Goal: Navigation & Orientation: Locate item on page

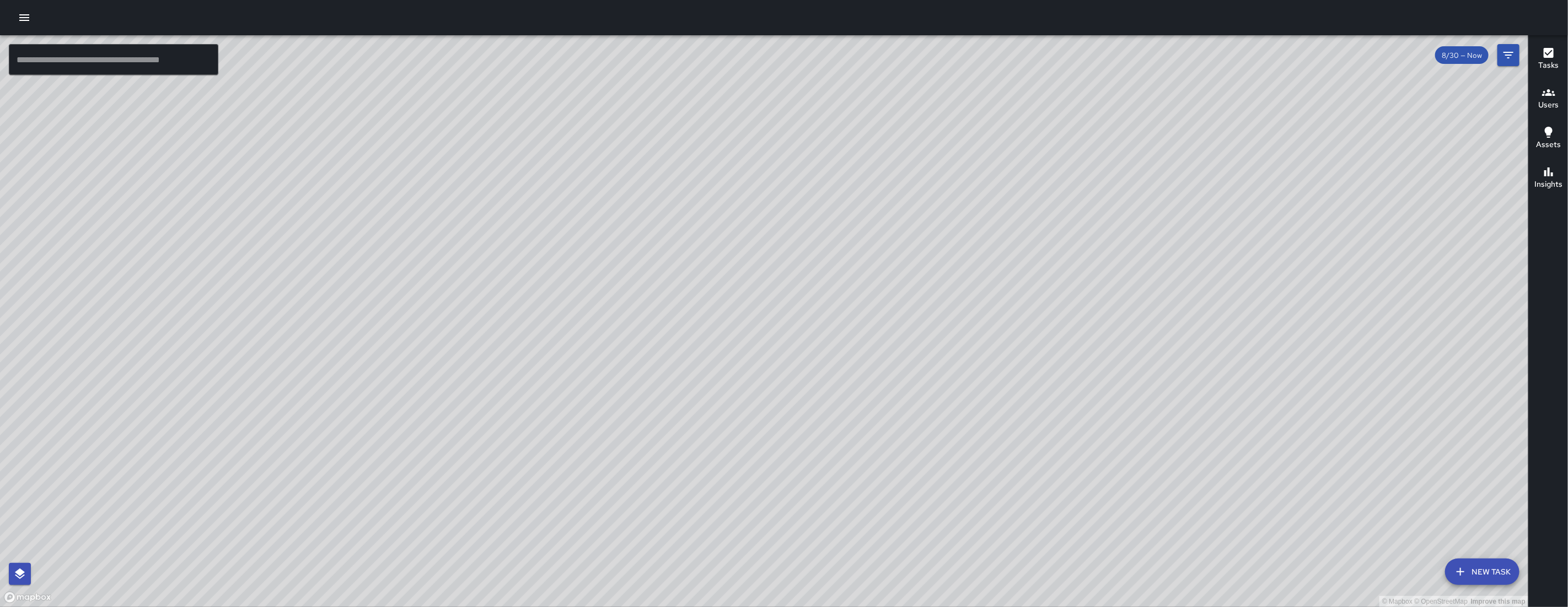
drag, startPoint x: 604, startPoint y: 552, endPoint x: 744, endPoint y: 321, distance: 270.1
click at [744, 321] on div "© Mapbox © OpenStreetMap Improve this map" at bounding box center [764, 321] width 1528 height 572
drag, startPoint x: 713, startPoint y: 170, endPoint x: 632, endPoint y: 371, distance: 216.7
click at [617, 393] on div "© Mapbox © OpenStreetMap Improve this map EC [PERSON_NAME][GEOGRAPHIC_DATA][STR…" at bounding box center [764, 321] width 1528 height 572
drag, startPoint x: 716, startPoint y: 581, endPoint x: 763, endPoint y: 272, distance: 312.6
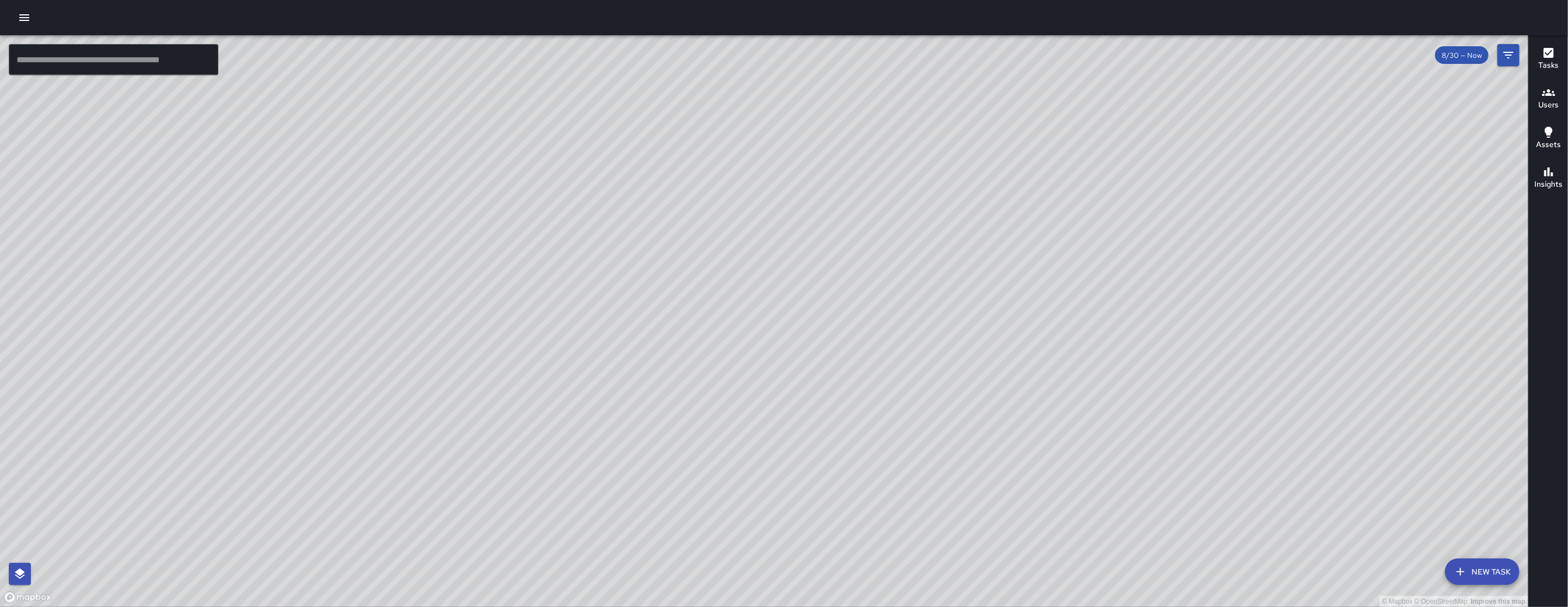
click at [763, 272] on div "© Mapbox © OpenStreetMap Improve this map" at bounding box center [764, 321] width 1528 height 572
drag, startPoint x: 769, startPoint y: 322, endPoint x: 781, endPoint y: 395, distance: 74.0
click at [781, 395] on div "© Mapbox © OpenStreetMap Improve this map" at bounding box center [764, 321] width 1528 height 572
drag, startPoint x: 787, startPoint y: 392, endPoint x: 799, endPoint y: 414, distance: 25.1
click at [799, 414] on div "© Mapbox © OpenStreetMap Improve this map" at bounding box center [764, 321] width 1528 height 572
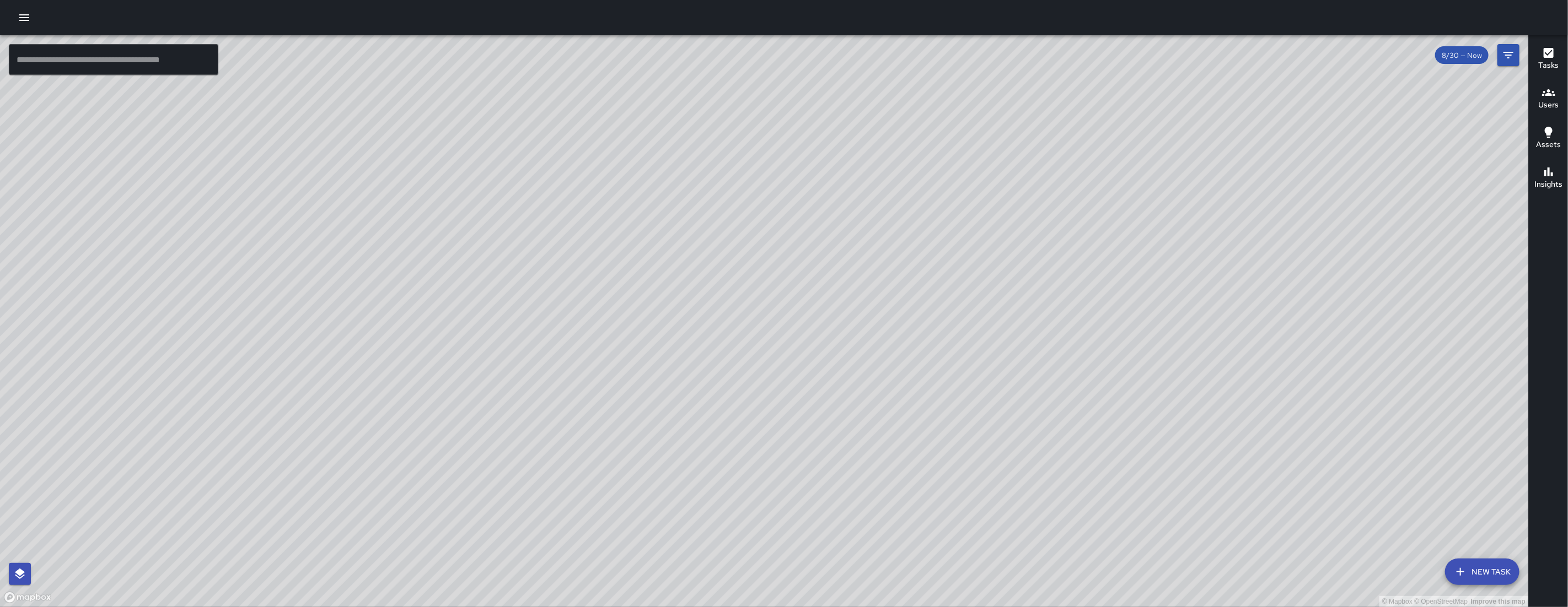
drag, startPoint x: 800, startPoint y: 411, endPoint x: 810, endPoint y: 434, distance: 25.1
click at [810, 434] on div "© Mapbox © OpenStreetMap Improve this map" at bounding box center [764, 321] width 1528 height 572
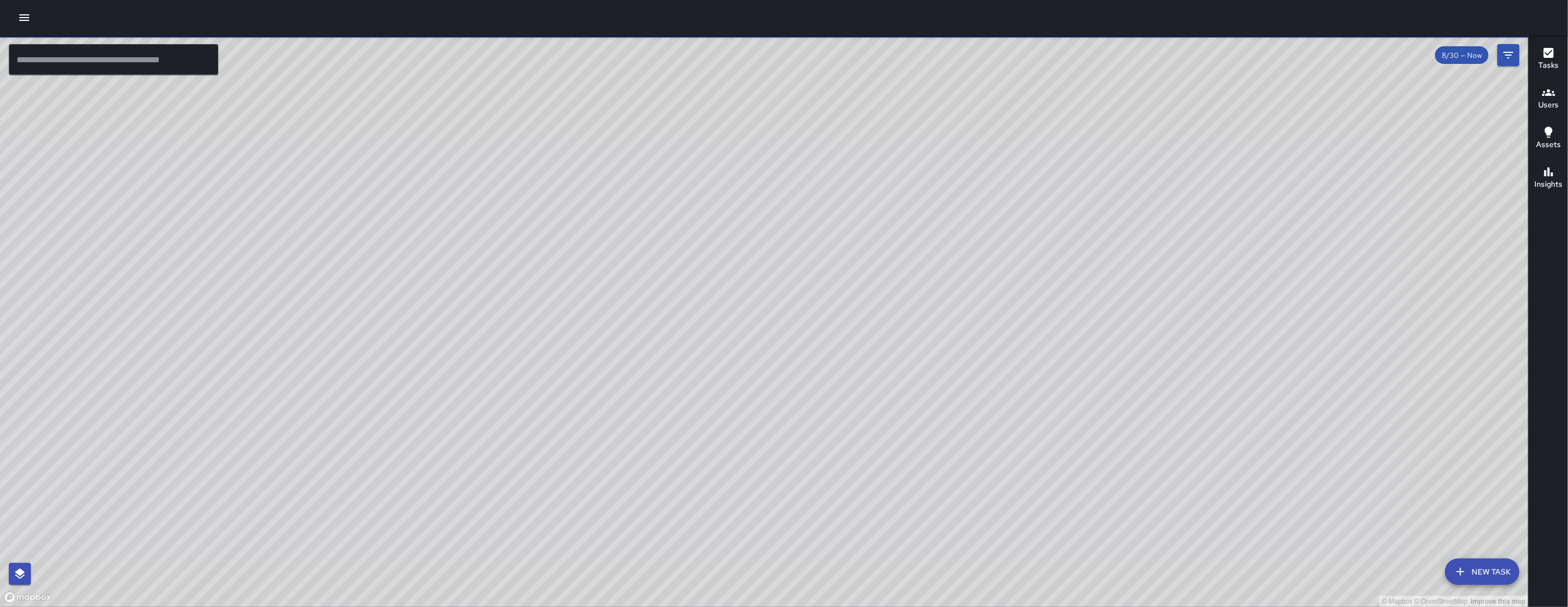
drag, startPoint x: 672, startPoint y: 474, endPoint x: 705, endPoint y: 366, distance: 112.9
click at [697, 436] on div "© Mapbox © OpenStreetMap Improve this map" at bounding box center [764, 321] width 1528 height 572
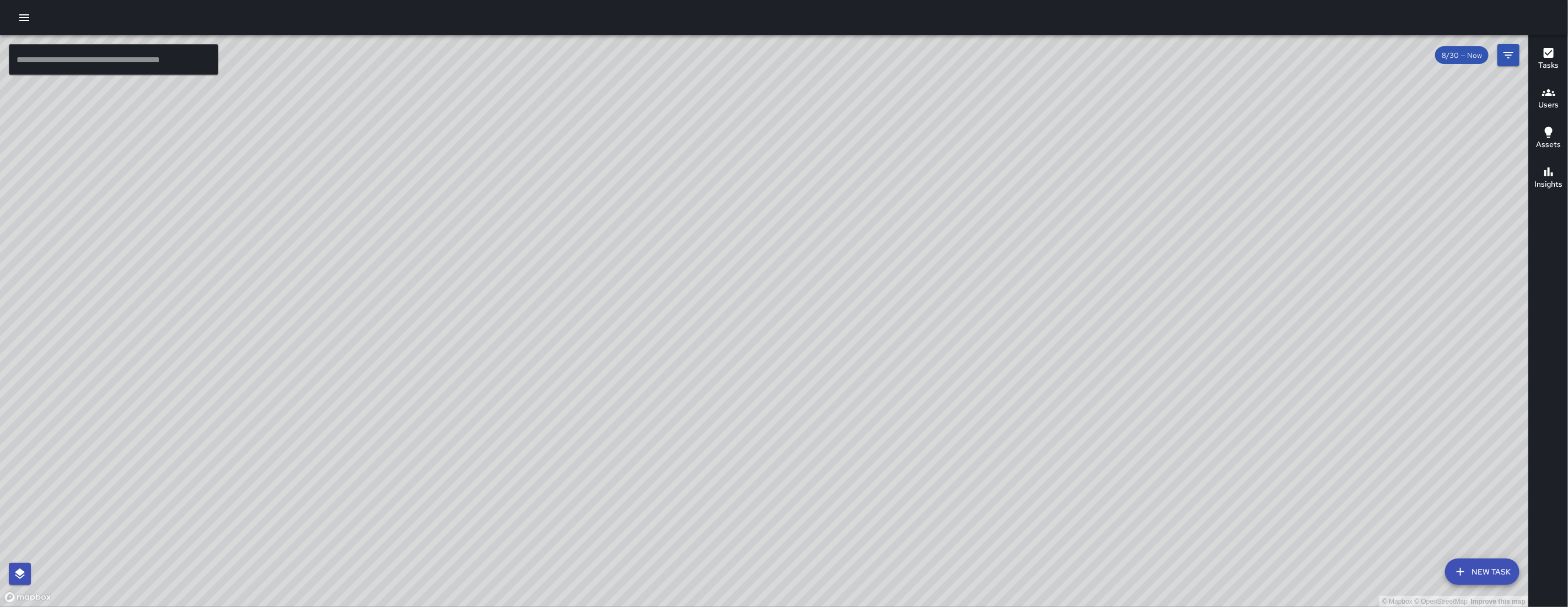
drag, startPoint x: 816, startPoint y: 425, endPoint x: 693, endPoint y: 359, distance: 139.6
click at [693, 359] on div "© Mapbox © OpenStreetMap Improve this map" at bounding box center [764, 321] width 1528 height 572
drag, startPoint x: 695, startPoint y: 400, endPoint x: 662, endPoint y: 373, distance: 42.6
click at [662, 373] on div "© Mapbox © OpenStreetMap Improve this map" at bounding box center [764, 321] width 1528 height 572
drag, startPoint x: 1092, startPoint y: 459, endPoint x: 931, endPoint y: 529, distance: 175.6
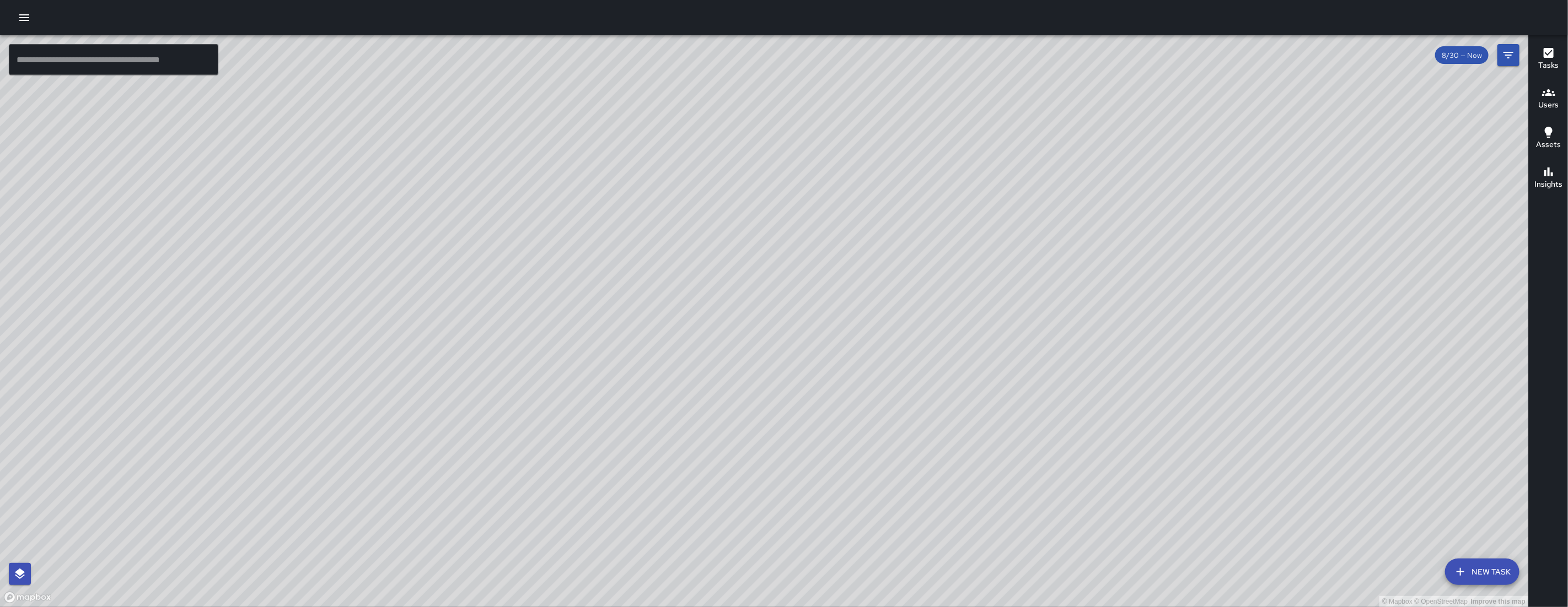
click at [931, 529] on div "© Mapbox © OpenStreetMap Improve this map" at bounding box center [764, 321] width 1528 height 572
drag, startPoint x: 673, startPoint y: 507, endPoint x: 716, endPoint y: 435, distance: 83.9
click at [716, 435] on div "© Mapbox © OpenStreetMap Improve this map" at bounding box center [764, 321] width 1528 height 572
drag, startPoint x: 914, startPoint y: 473, endPoint x: 735, endPoint y: 415, distance: 188.2
click at [735, 415] on div "© Mapbox © OpenStreetMap Improve this map" at bounding box center [764, 321] width 1528 height 572
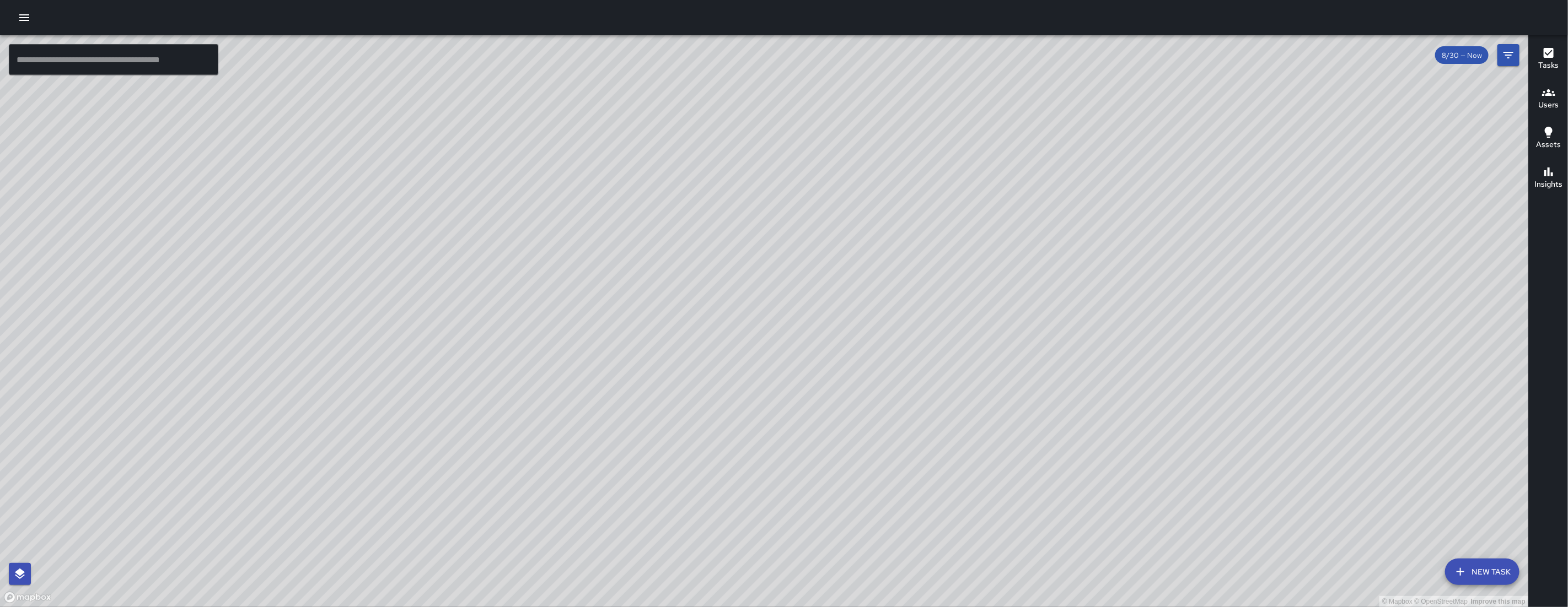
drag, startPoint x: 894, startPoint y: 381, endPoint x: 771, endPoint y: 404, distance: 125.1
click at [771, 406] on div "© Mapbox © OpenStreetMap Improve this map" at bounding box center [764, 321] width 1528 height 572
drag, startPoint x: 530, startPoint y: 535, endPoint x: 641, endPoint y: 417, distance: 162.0
click at [641, 417] on div "© Mapbox © OpenStreetMap Improve this map" at bounding box center [764, 321] width 1528 height 572
drag, startPoint x: 695, startPoint y: 517, endPoint x: 595, endPoint y: 345, distance: 199.0
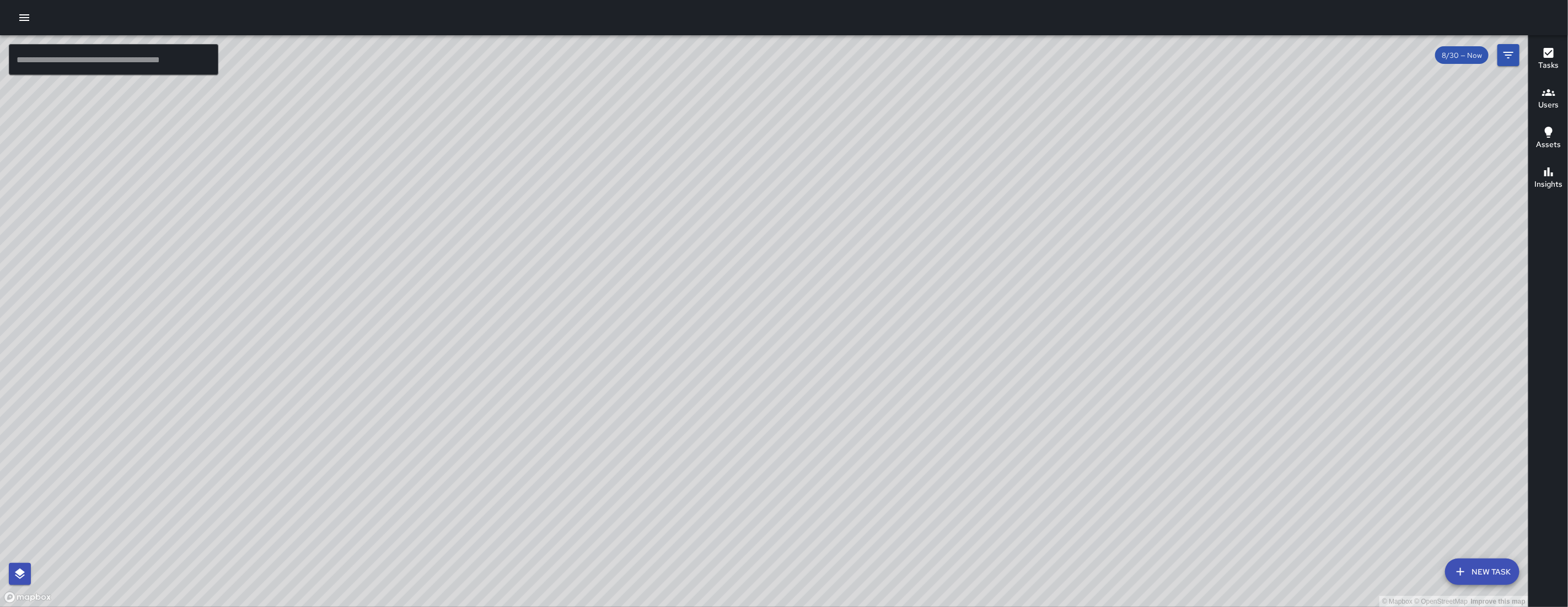
click at [595, 345] on div "© Mapbox © OpenStreetMap Improve this map" at bounding box center [764, 321] width 1528 height 572
click at [519, 295] on div "© Mapbox © OpenStreetMap Improve this map" at bounding box center [764, 321] width 1528 height 572
click at [397, 168] on div "© Mapbox © OpenStreetMap Improve this map EB Edwin Barillas 45 Juniper Street C…" at bounding box center [764, 321] width 1528 height 572
